Goal: Check status: Check status

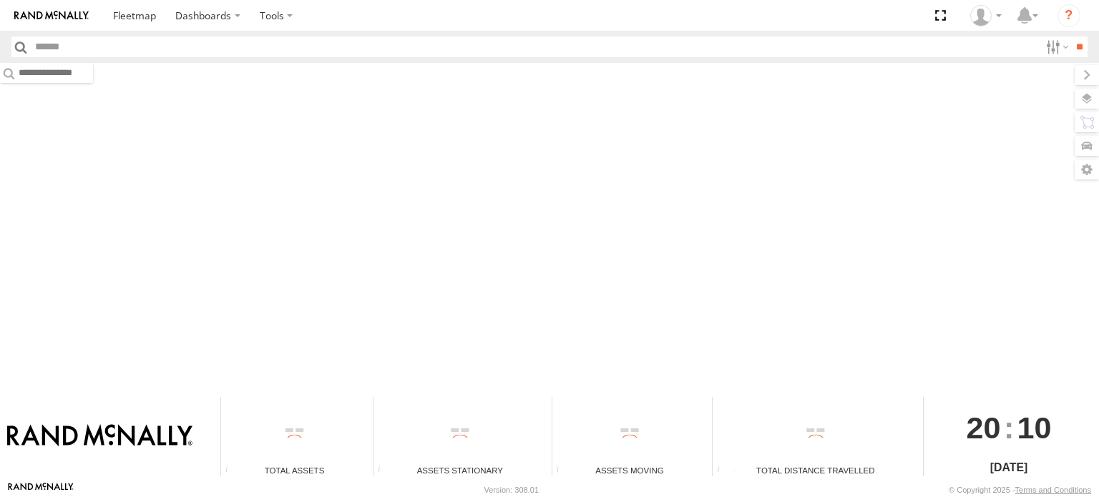
type input "******"
